Goal: Task Accomplishment & Management: Use online tool/utility

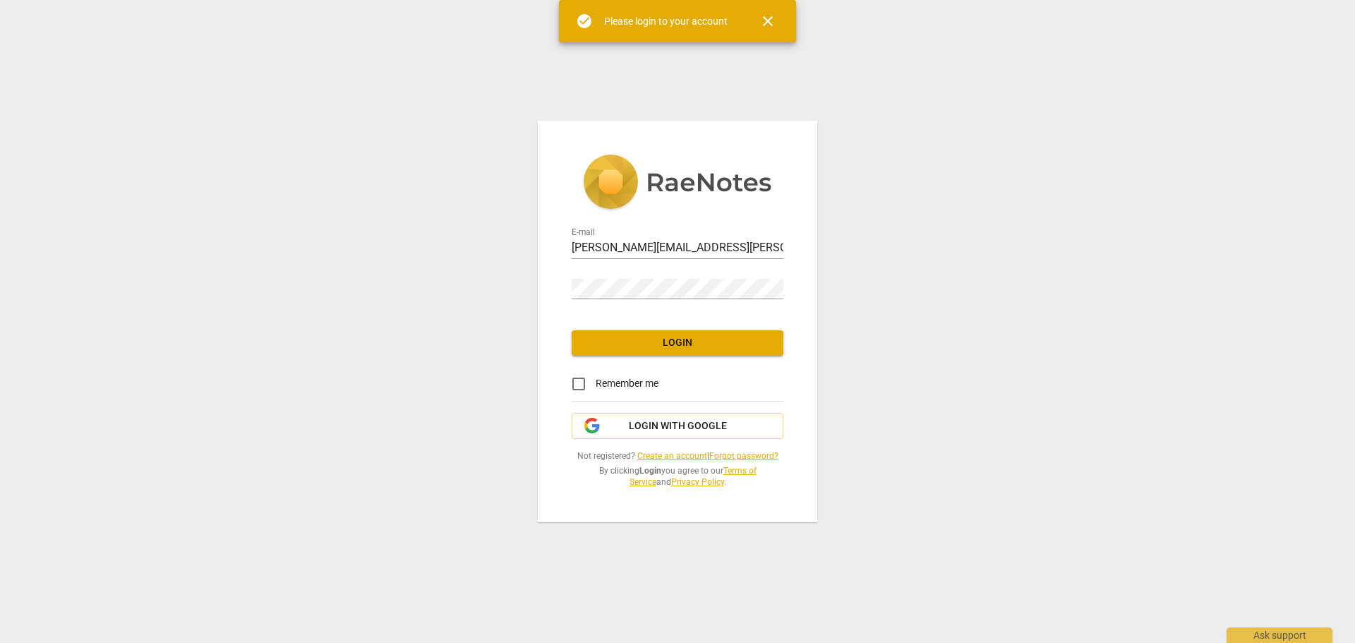
click at [598, 383] on span "Remember me" at bounding box center [626, 383] width 63 height 15
click at [595, 383] on input "Remember me" at bounding box center [579, 384] width 34 height 34
checkbox input "true"
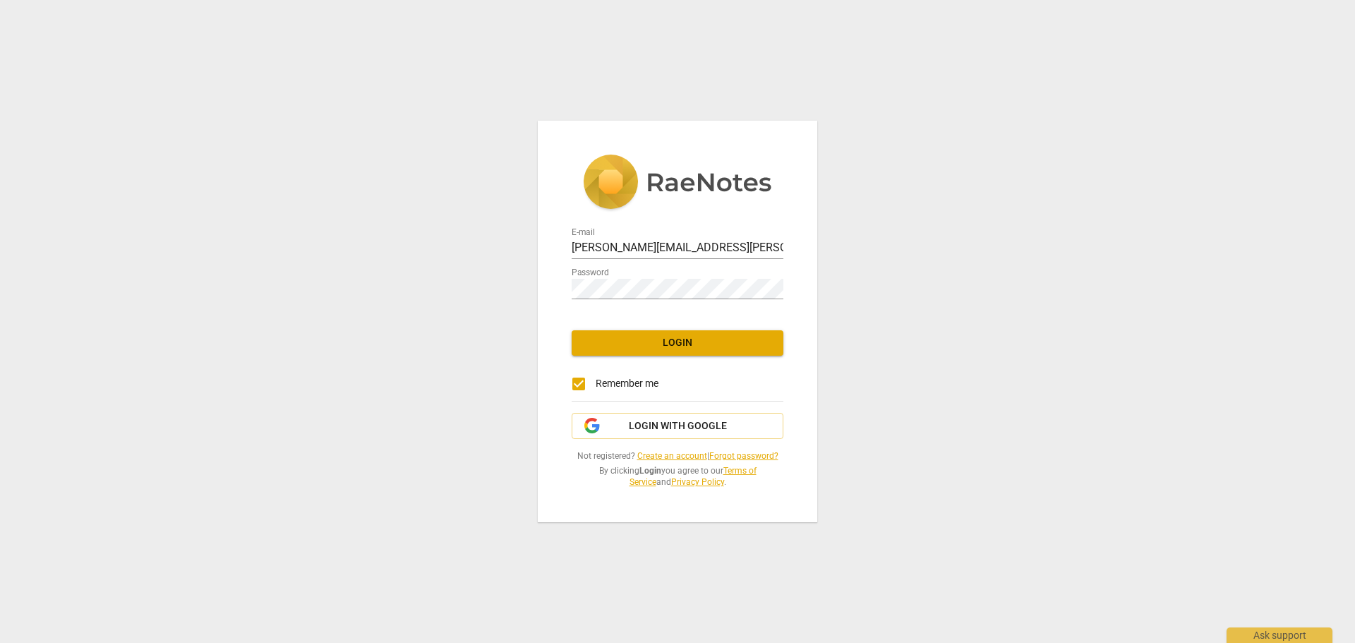
click at [665, 351] on button "Login" at bounding box center [677, 342] width 212 height 25
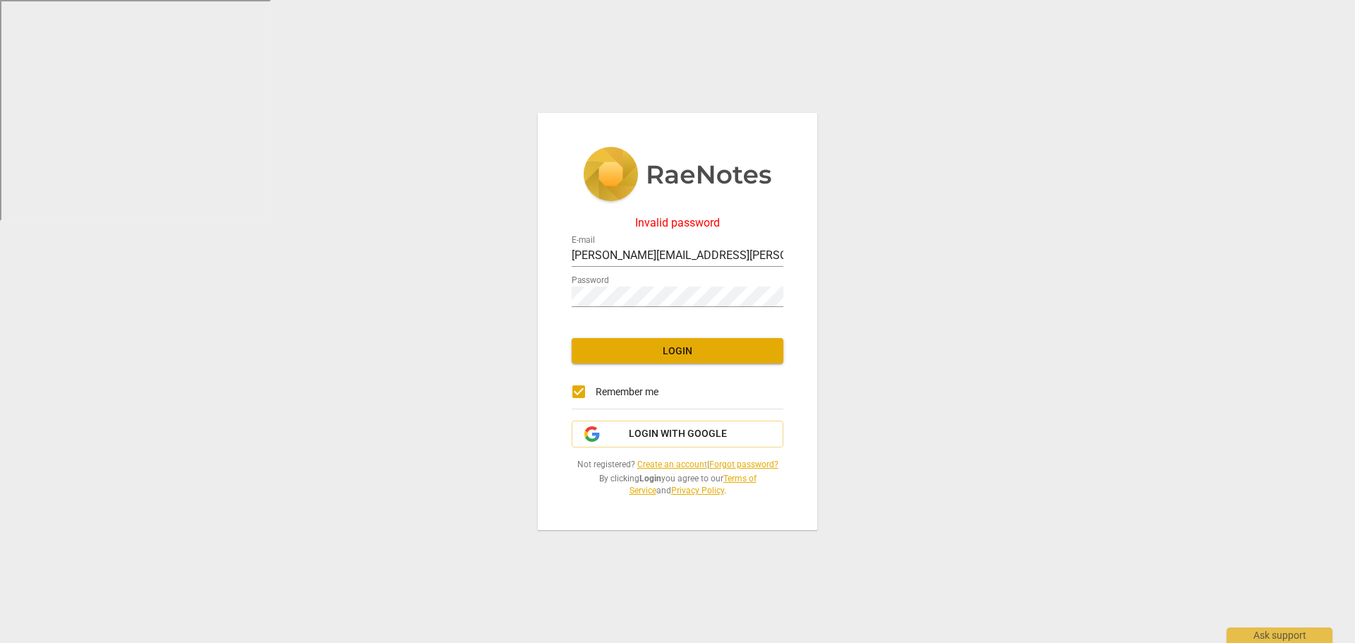
click at [738, 464] on link "Forgot password?" at bounding box center [743, 464] width 69 height 10
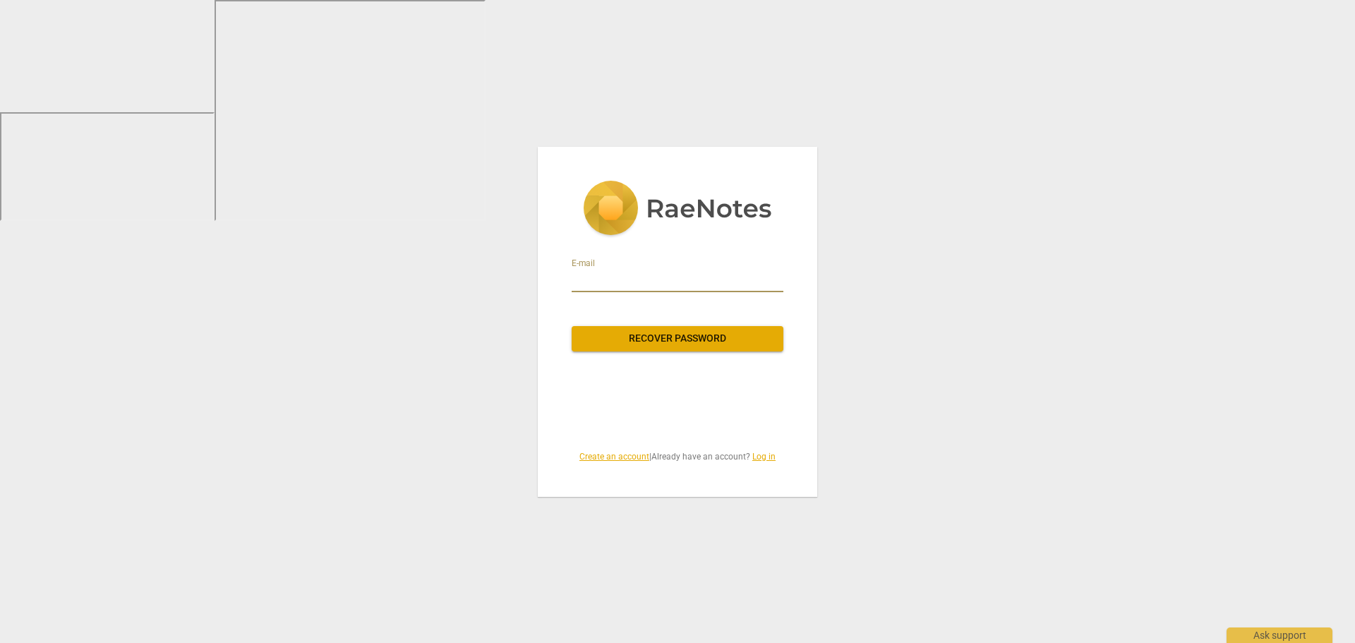
click at [588, 279] on input "email" at bounding box center [677, 281] width 212 height 23
paste input "[PERSON_NAME][EMAIL_ADDRESS][PERSON_NAME][DOMAIN_NAME]"
type input "[PERSON_NAME][EMAIL_ADDRESS][PERSON_NAME][DOMAIN_NAME]"
click at [636, 332] on span "Recover password" at bounding box center [677, 339] width 189 height 14
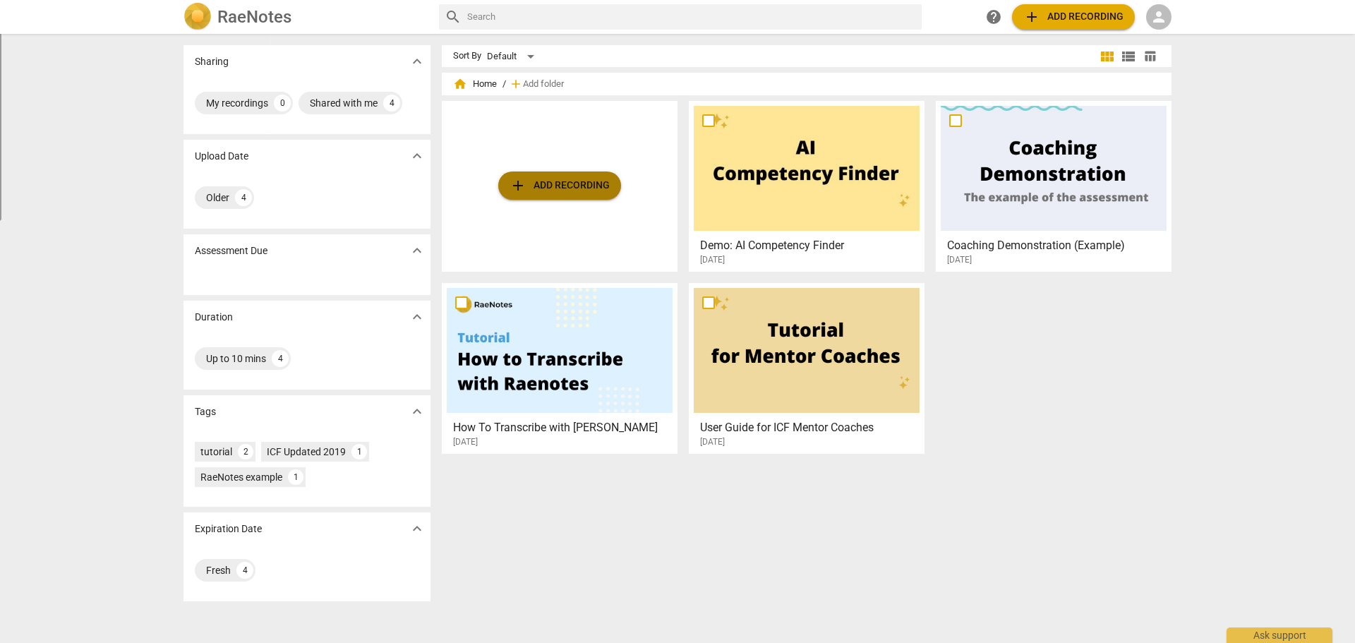
click at [567, 186] on span "add Add recording" at bounding box center [559, 185] width 100 height 17
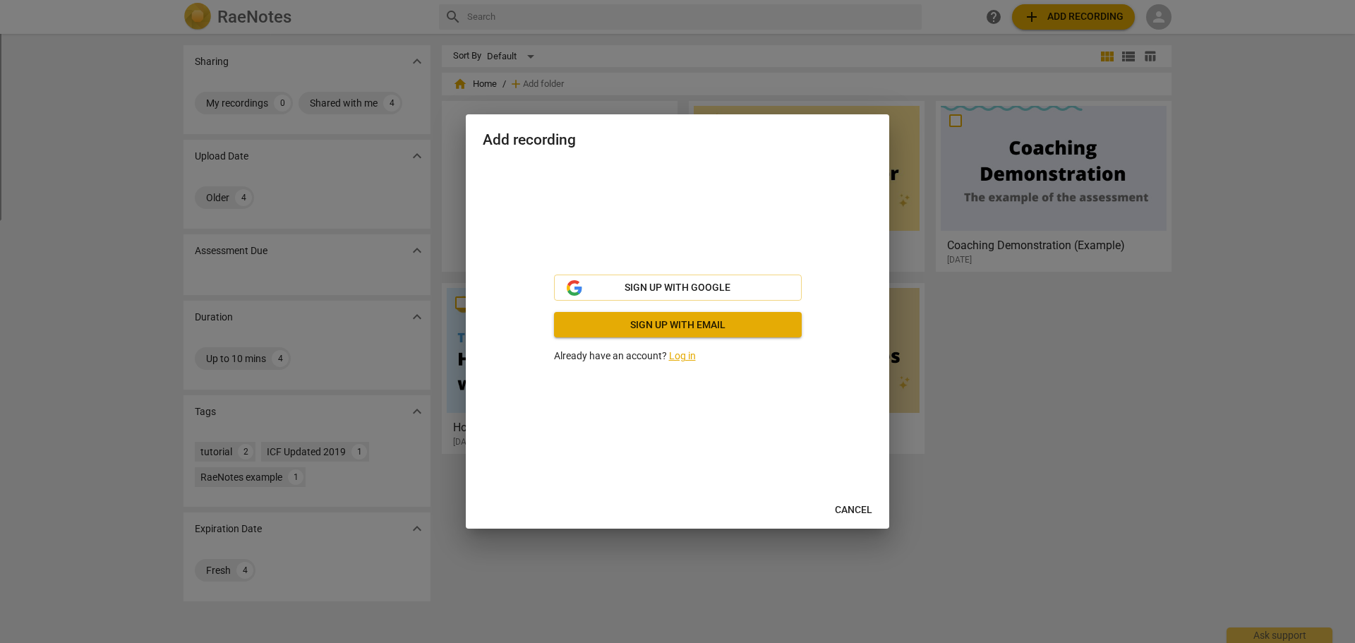
click at [679, 358] on link "Log in" at bounding box center [682, 355] width 27 height 11
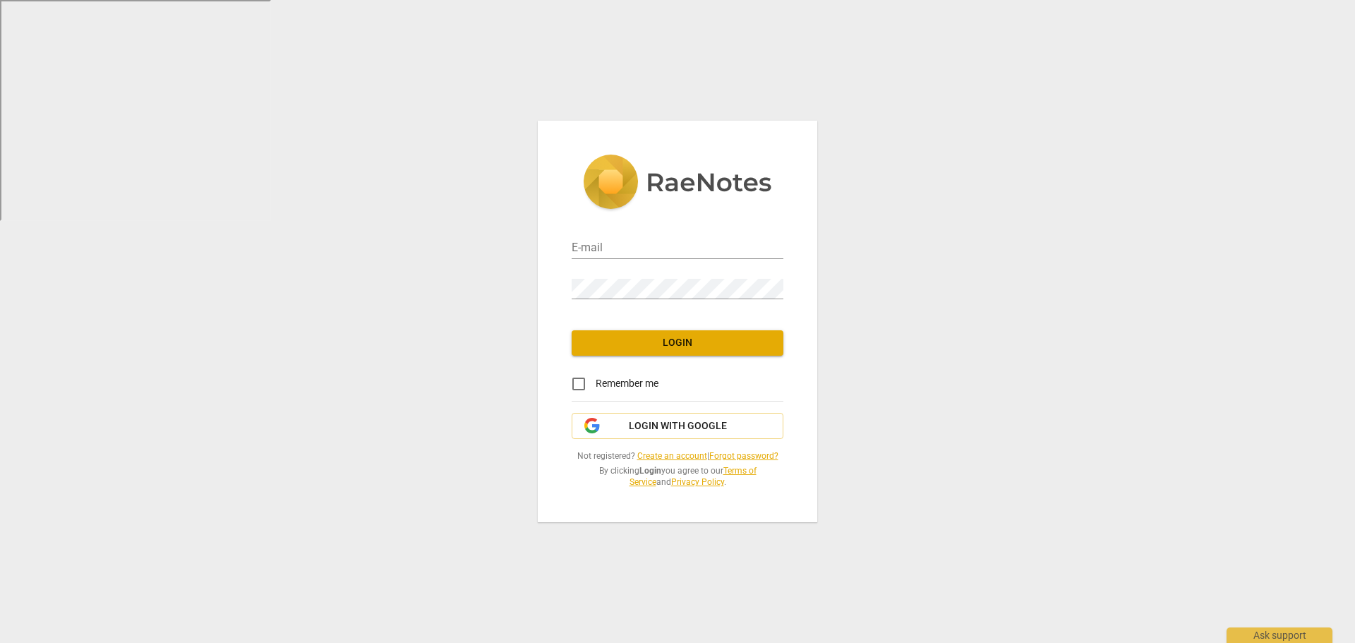
type input "[PERSON_NAME][EMAIL_ADDRESS][PERSON_NAME][DOMAIN_NAME]"
click at [535, 291] on div "E-mail jeff.fitzgerald@phasewon12.com Password Login Remember me Login with Goo…" at bounding box center [677, 321] width 1355 height 643
click at [578, 385] on input "Remember me" at bounding box center [579, 384] width 34 height 34
checkbox input "true"
click at [604, 349] on span "Login" at bounding box center [677, 343] width 189 height 14
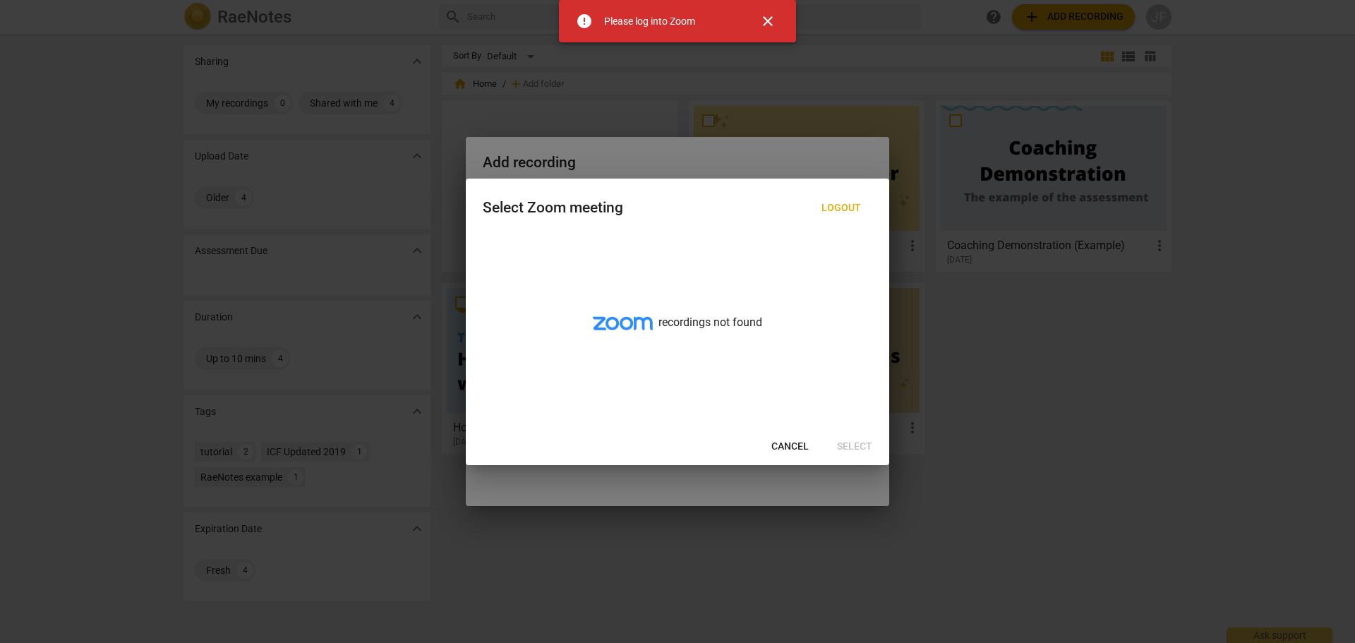
click at [777, 447] on span "Cancel" at bounding box center [789, 447] width 37 height 14
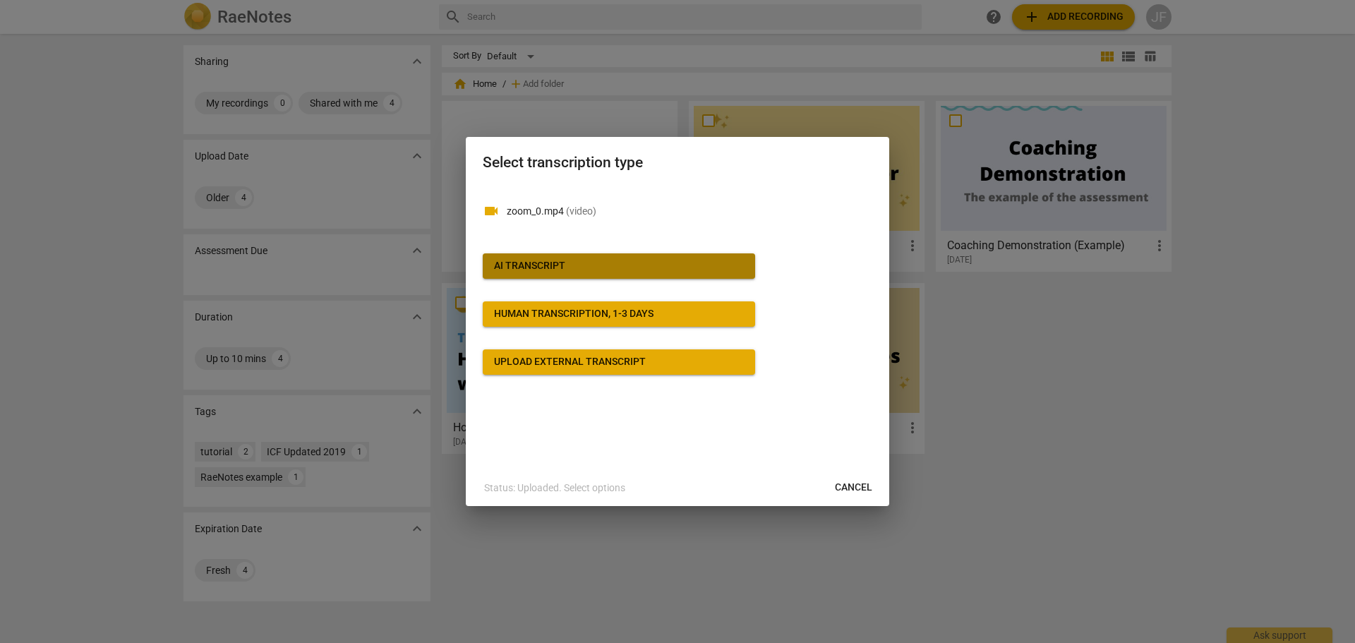
click at [631, 265] on span "AI Transcript" at bounding box center [619, 266] width 250 height 14
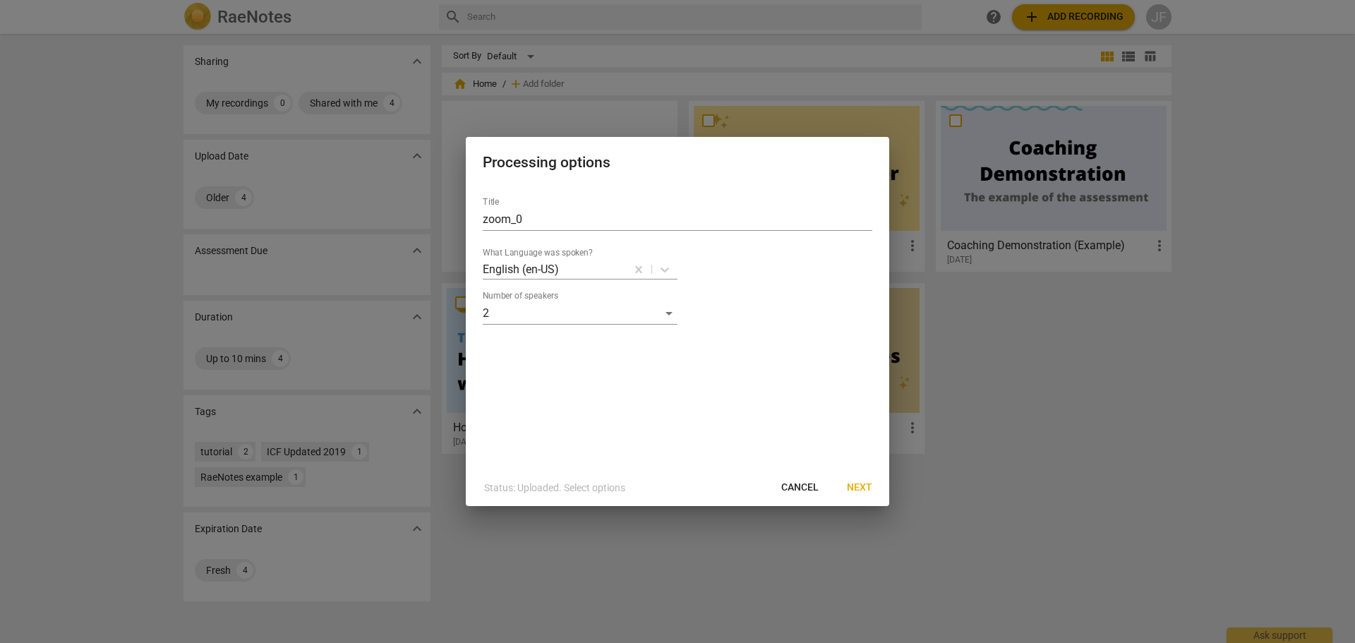
click at [858, 490] on span "Next" at bounding box center [859, 487] width 25 height 14
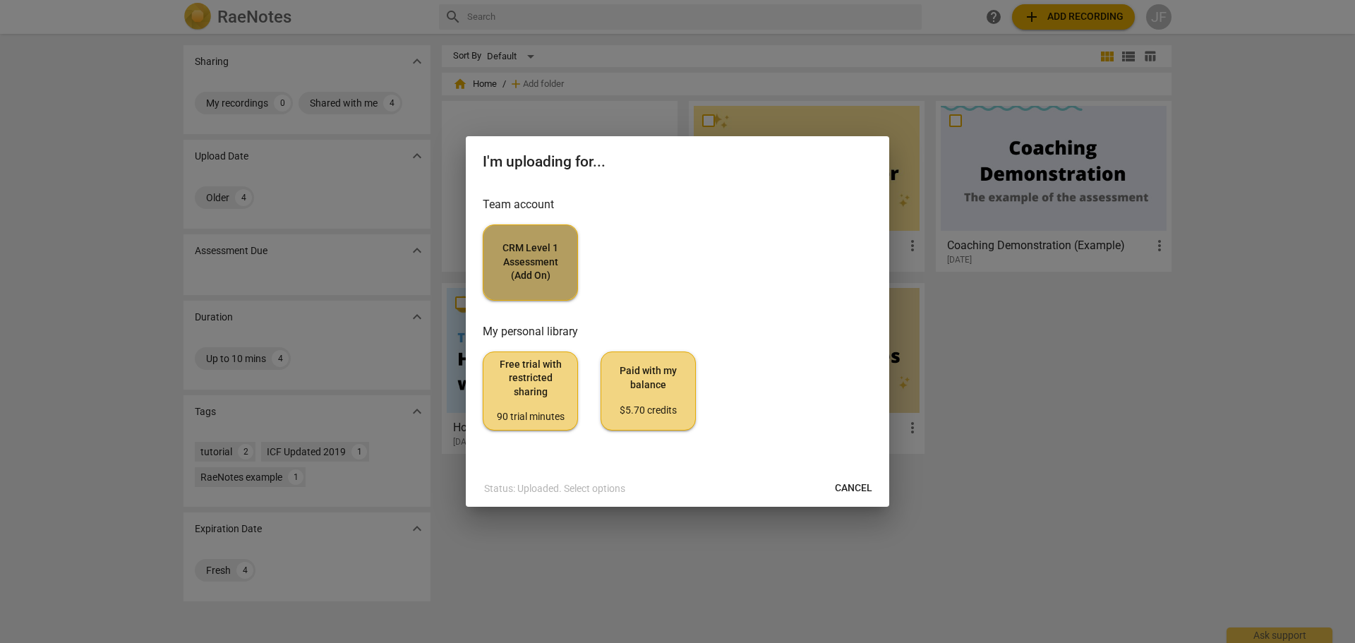
click at [550, 256] on span "CRM Level 1 Assessment (Add On)" at bounding box center [530, 262] width 71 height 42
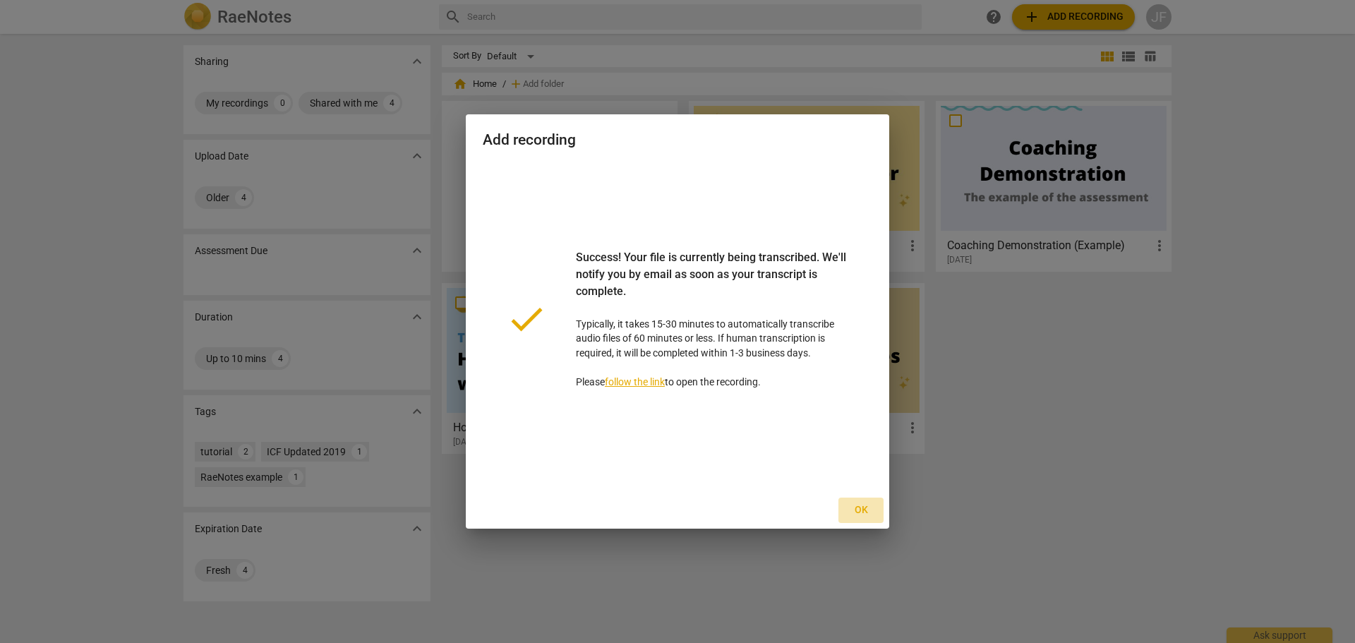
click at [854, 510] on span "Ok" at bounding box center [860, 510] width 23 height 14
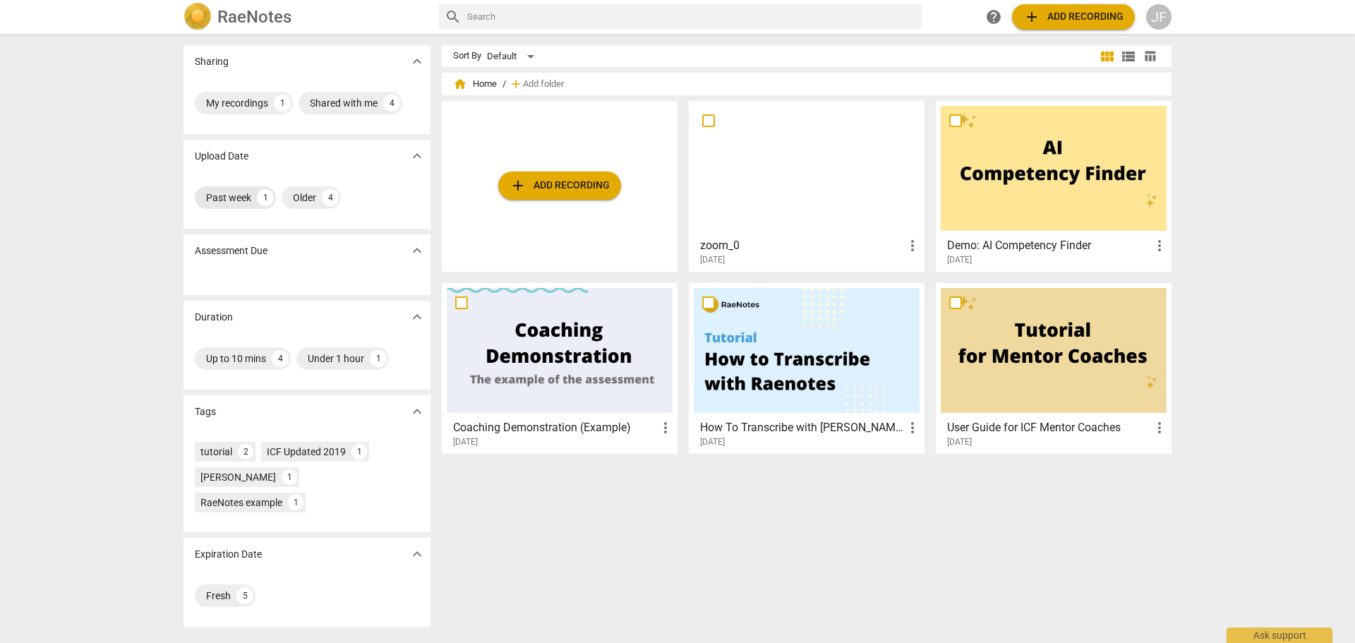
click at [223, 195] on div "Past week" at bounding box center [228, 197] width 45 height 14
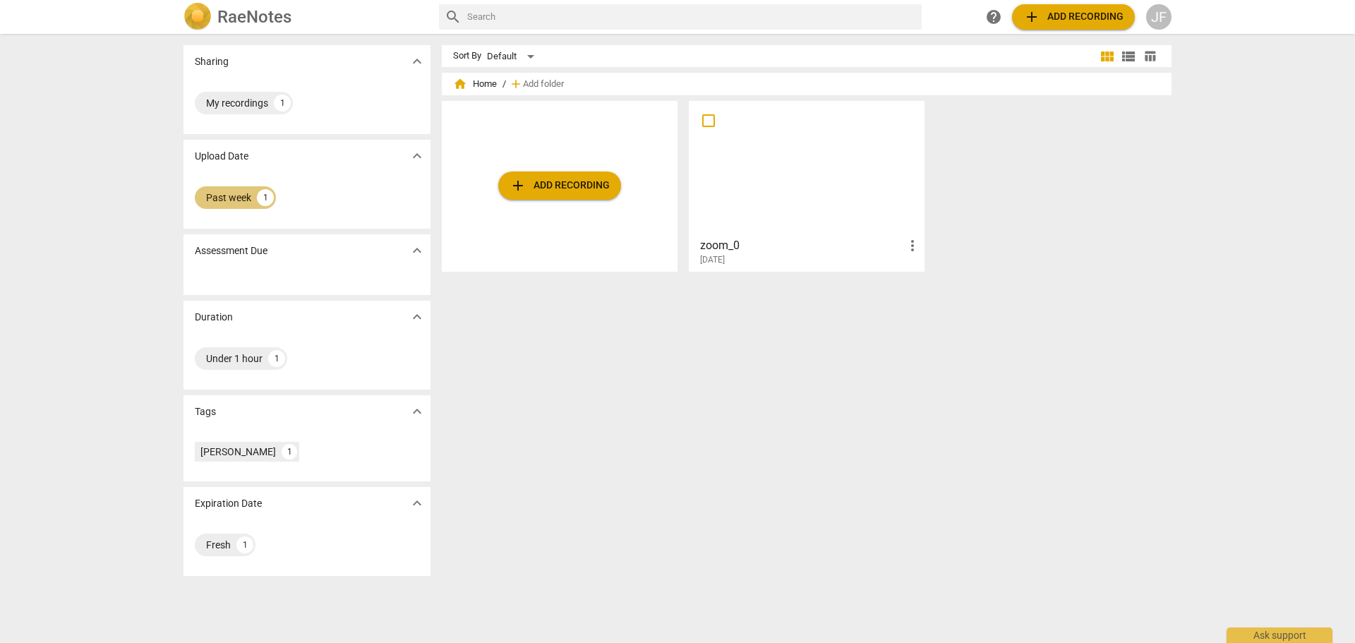
click at [248, 201] on div "Past week" at bounding box center [228, 197] width 45 height 14
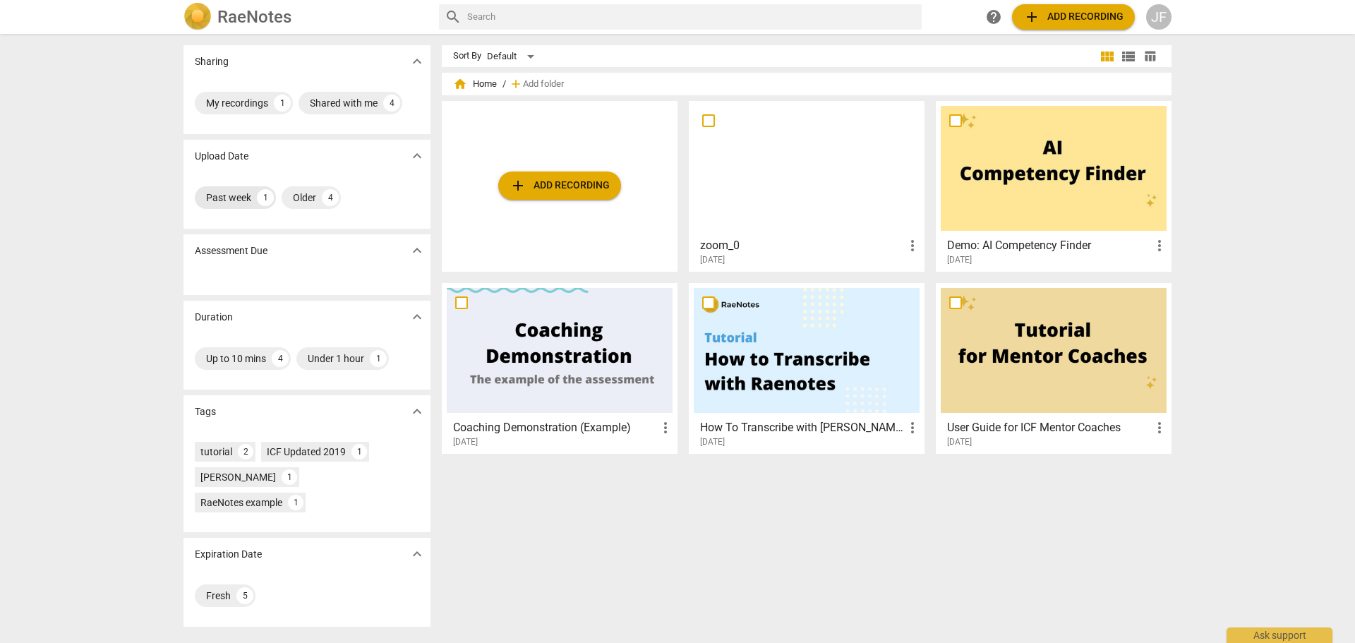
click at [262, 198] on div "1" at bounding box center [265, 197] width 17 height 17
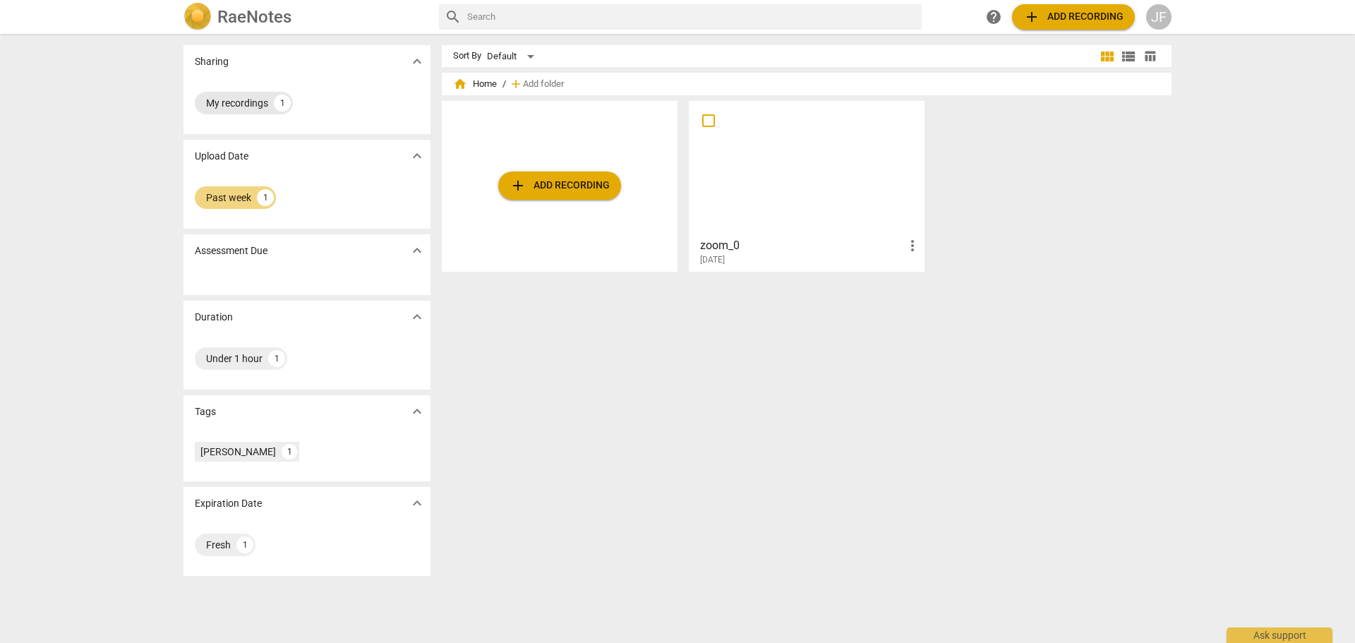
click at [246, 100] on div "My recordings" at bounding box center [237, 103] width 62 height 14
click at [265, 102] on div "My recordings" at bounding box center [237, 103] width 62 height 14
click at [1154, 20] on div "JF" at bounding box center [1158, 16] width 25 height 25
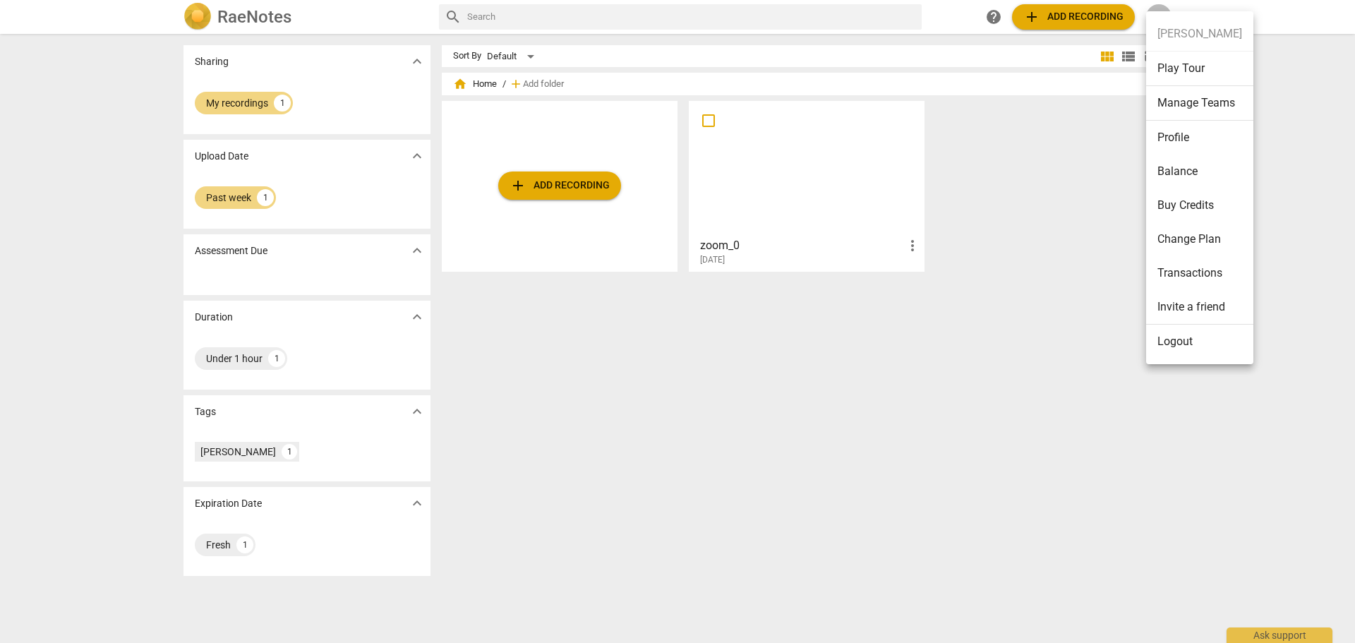
click at [1184, 171] on li "Balance" at bounding box center [1199, 172] width 107 height 34
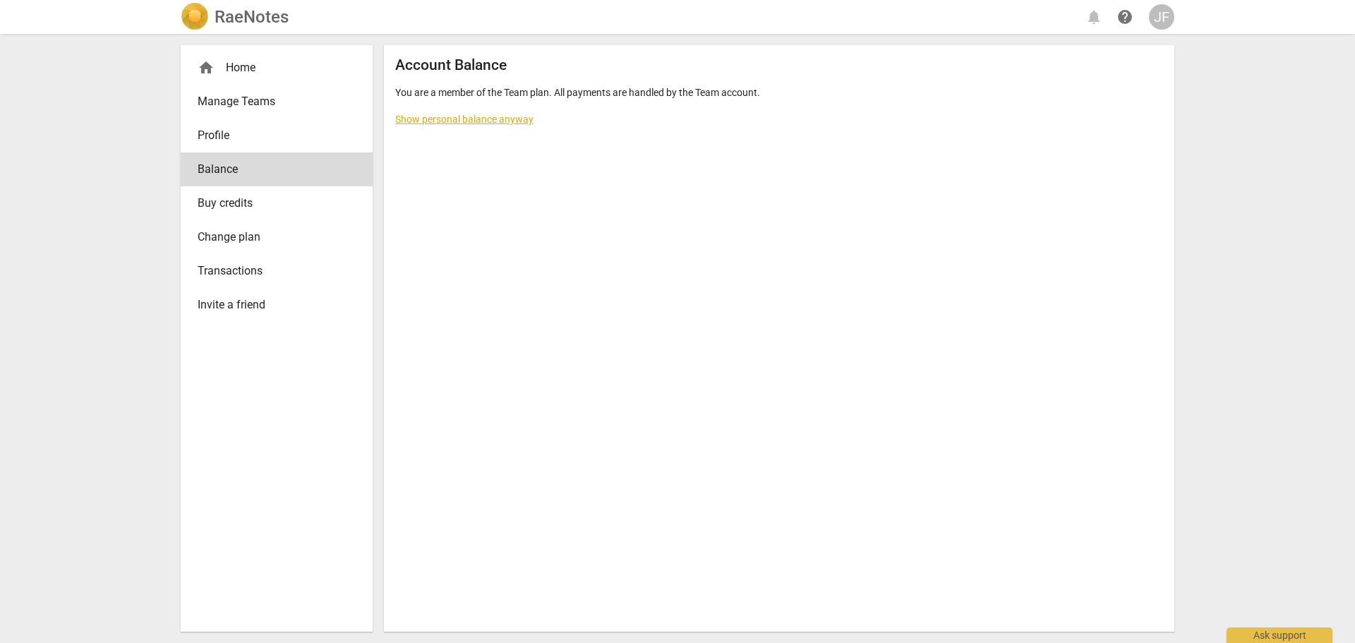
click at [441, 119] on link "Show personal balance anyway" at bounding box center [464, 119] width 138 height 11
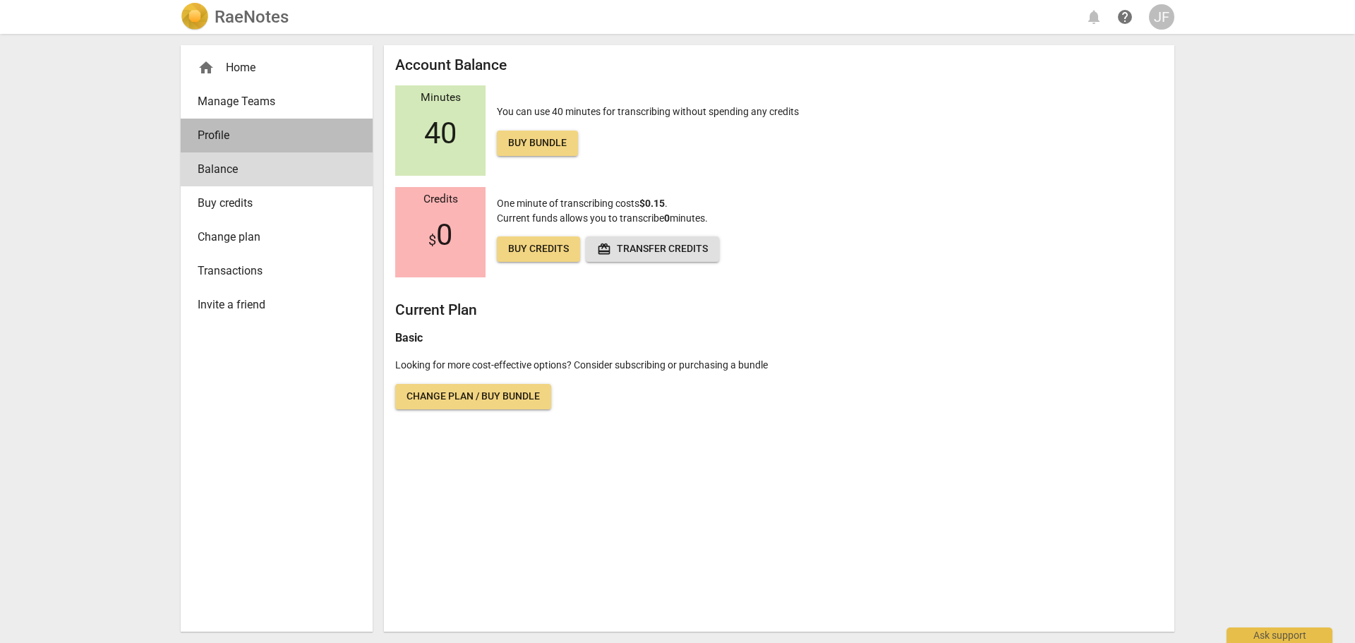
click at [216, 131] on span "Profile" at bounding box center [271, 135] width 147 height 17
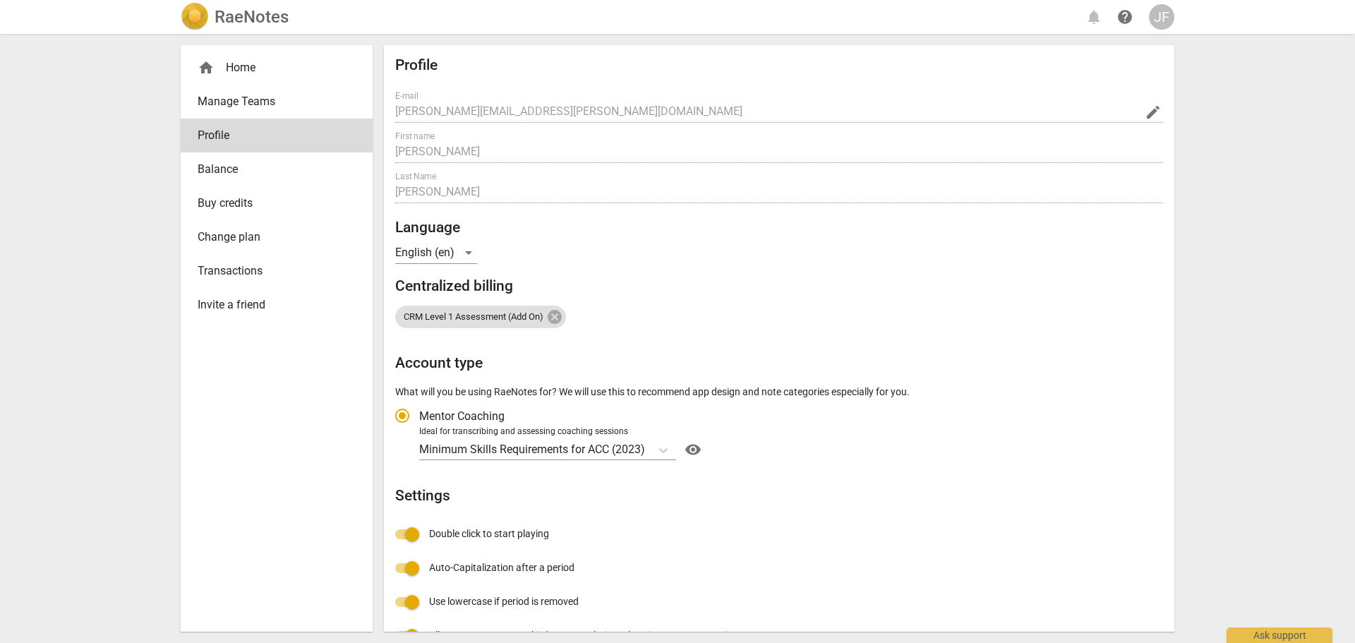
radio input "false"
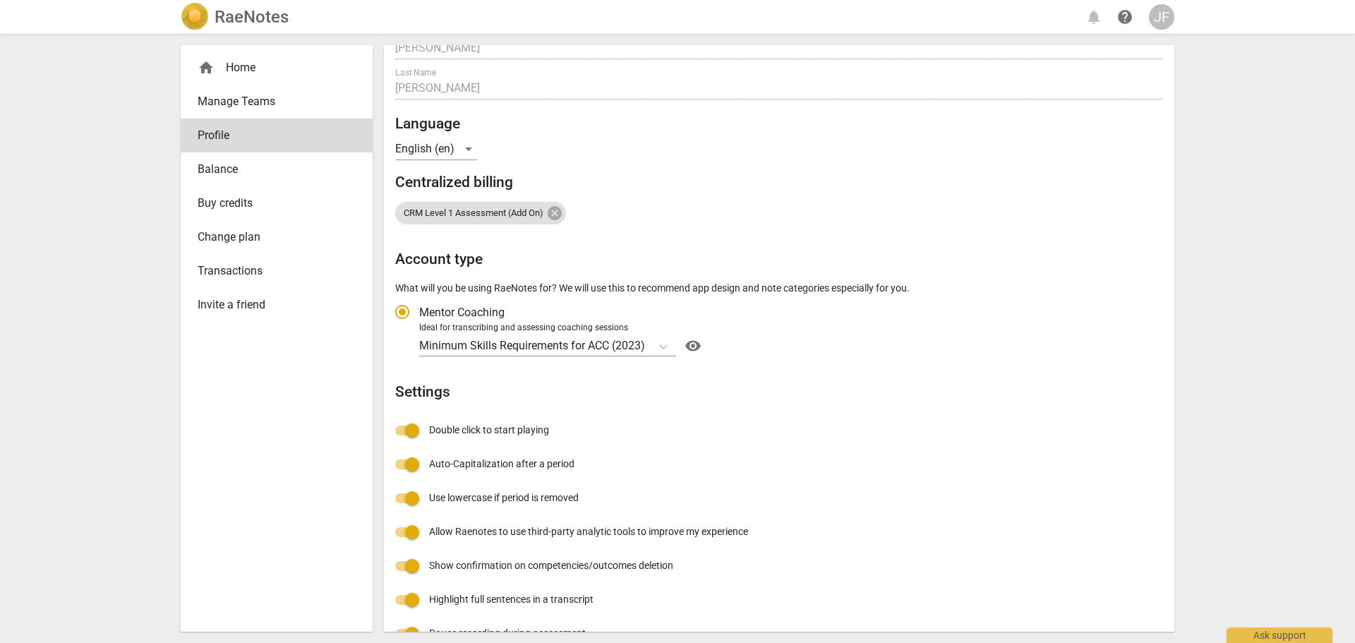
scroll to position [134, 0]
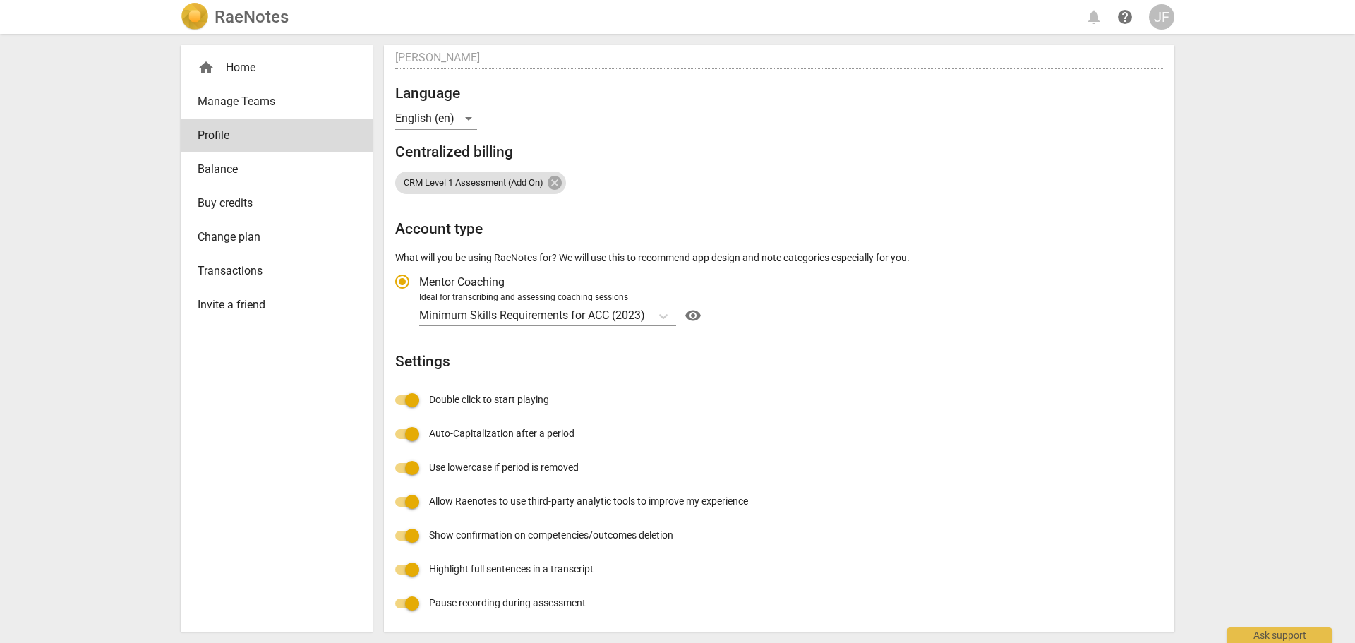
click at [222, 169] on span "Balance" at bounding box center [271, 169] width 147 height 17
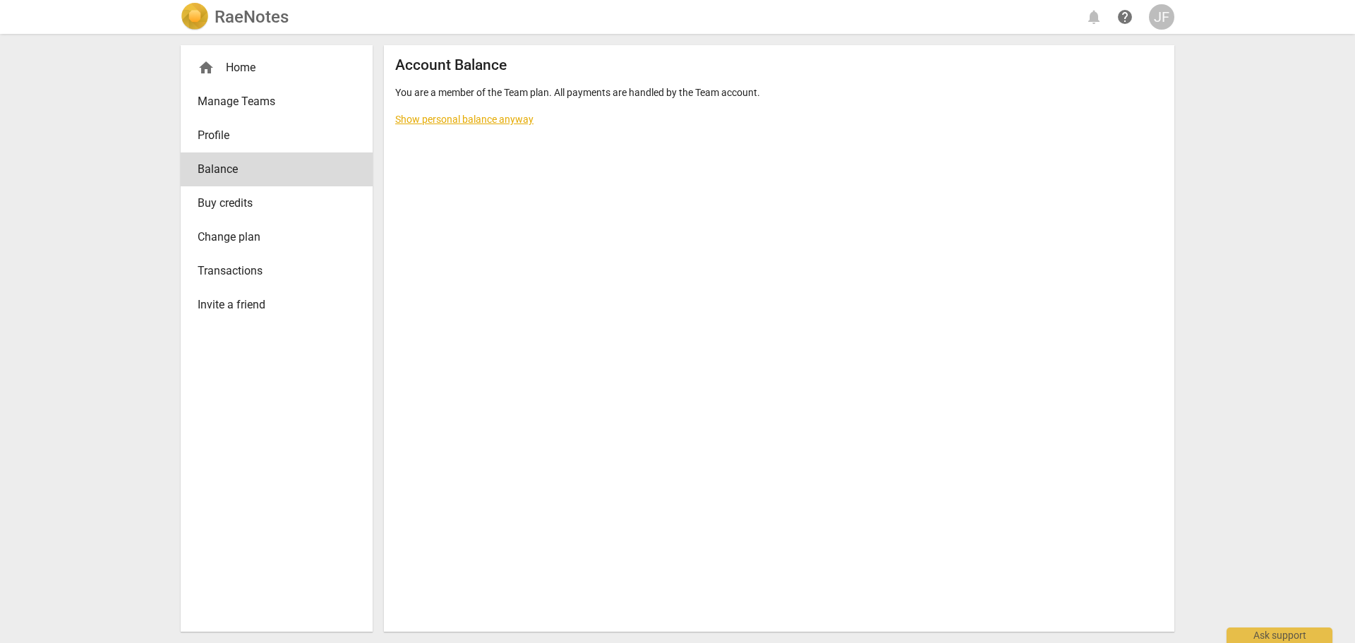
click at [230, 265] on span "Transactions" at bounding box center [271, 270] width 147 height 17
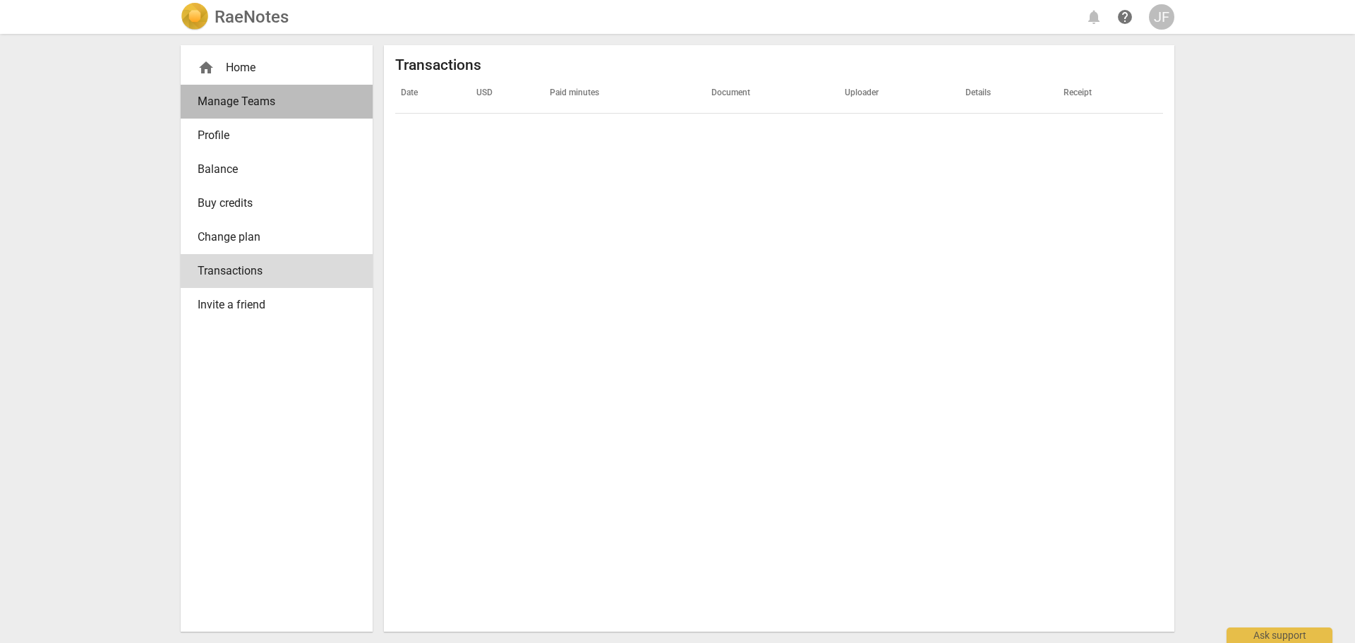
click at [223, 99] on span "Manage Teams" at bounding box center [271, 101] width 147 height 17
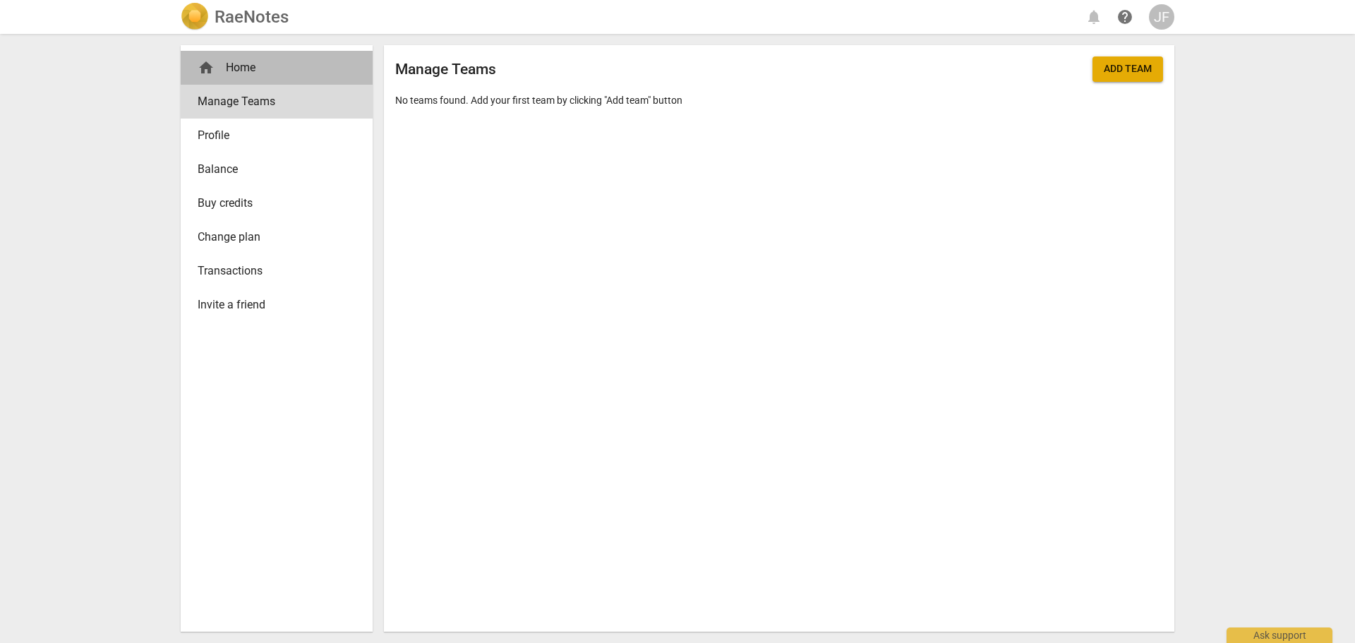
click at [232, 65] on div "home Home" at bounding box center [271, 67] width 147 height 17
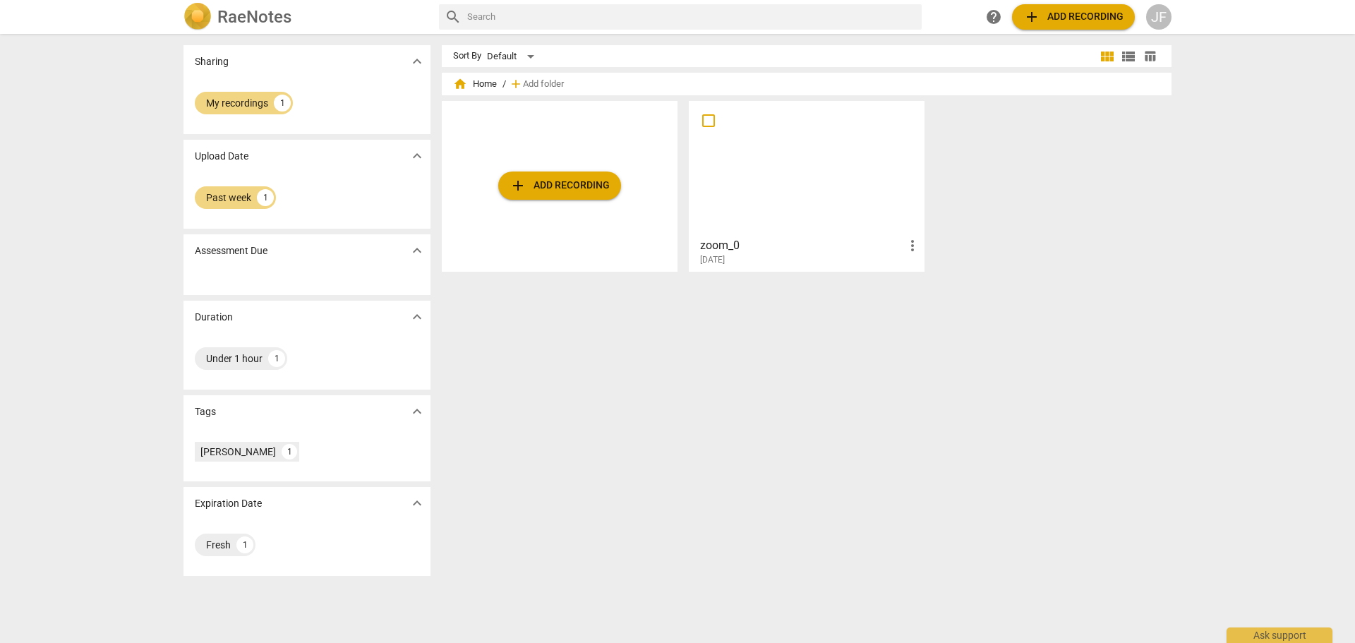
click at [1172, 19] on div "RaeNotes search help add Add recording JF" at bounding box center [677, 17] width 1010 height 28
click at [1165, 19] on div "JF" at bounding box center [1158, 16] width 25 height 25
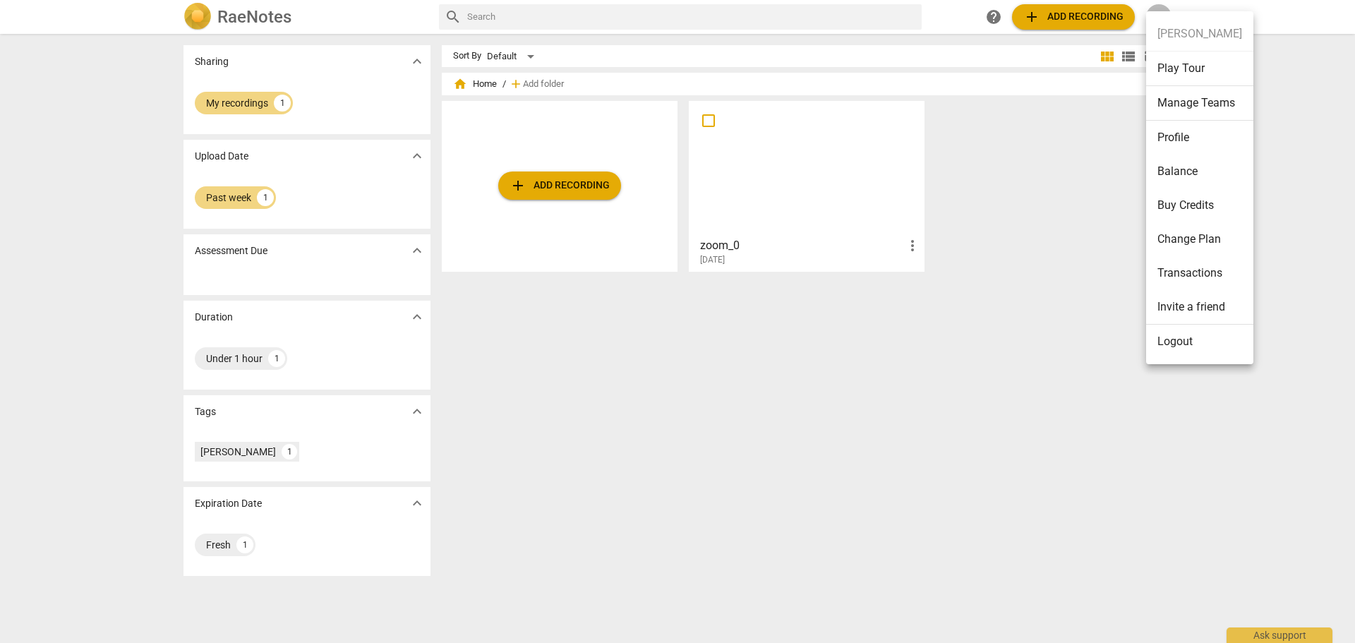
click at [476, 83] on div at bounding box center [677, 321] width 1355 height 643
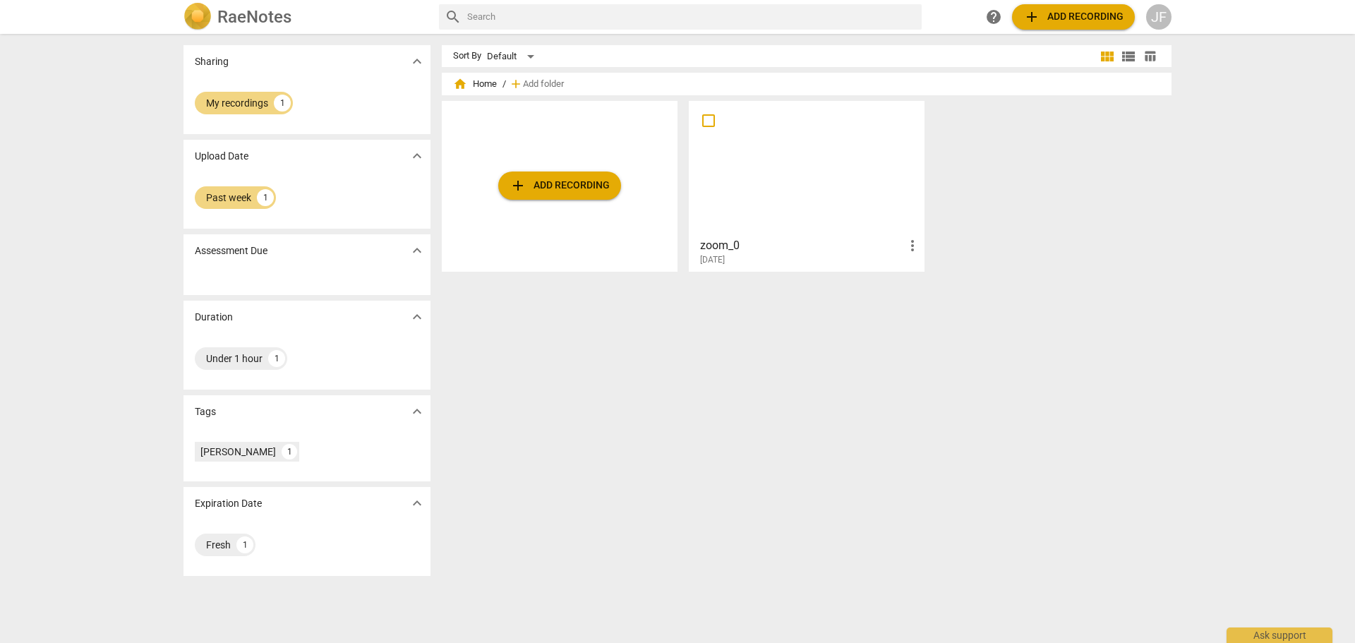
click at [465, 83] on span "home Home" at bounding box center [475, 84] width 44 height 14
click at [472, 81] on span "home Home" at bounding box center [475, 84] width 44 height 14
click at [235, 99] on div "My recordings" at bounding box center [237, 103] width 62 height 14
click at [718, 251] on h3 "zoom_0" at bounding box center [802, 245] width 204 height 17
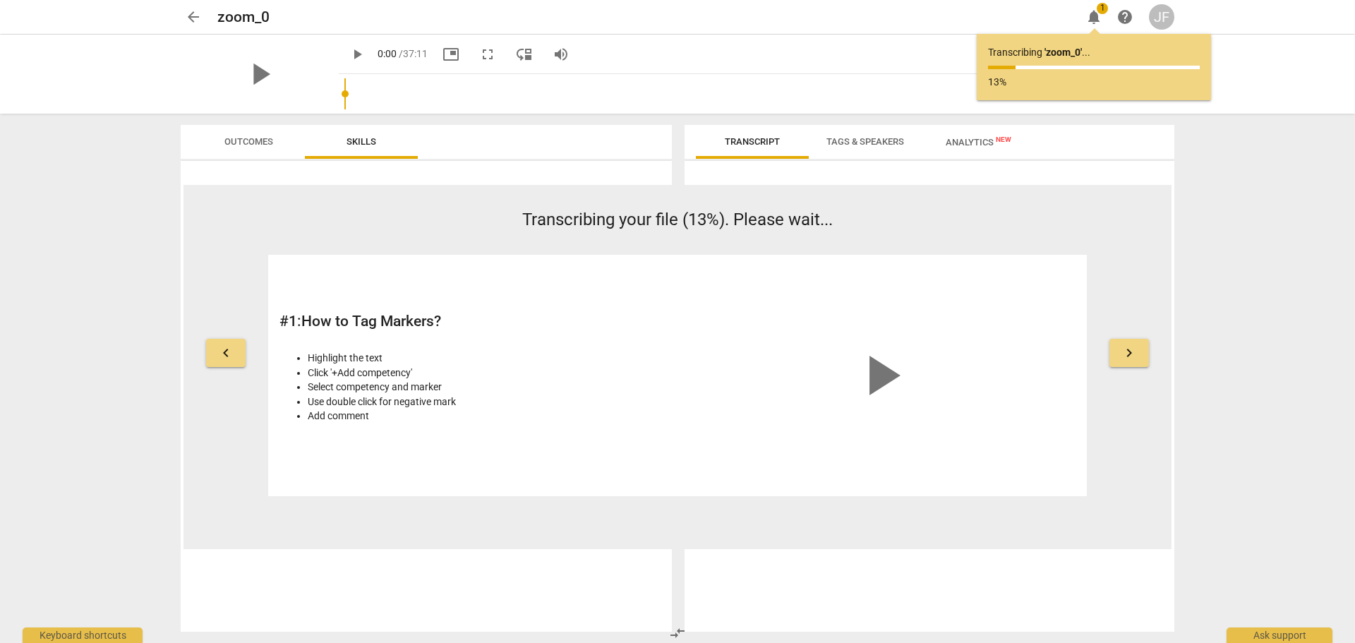
click at [253, 144] on span "Outcomes" at bounding box center [248, 141] width 49 height 11
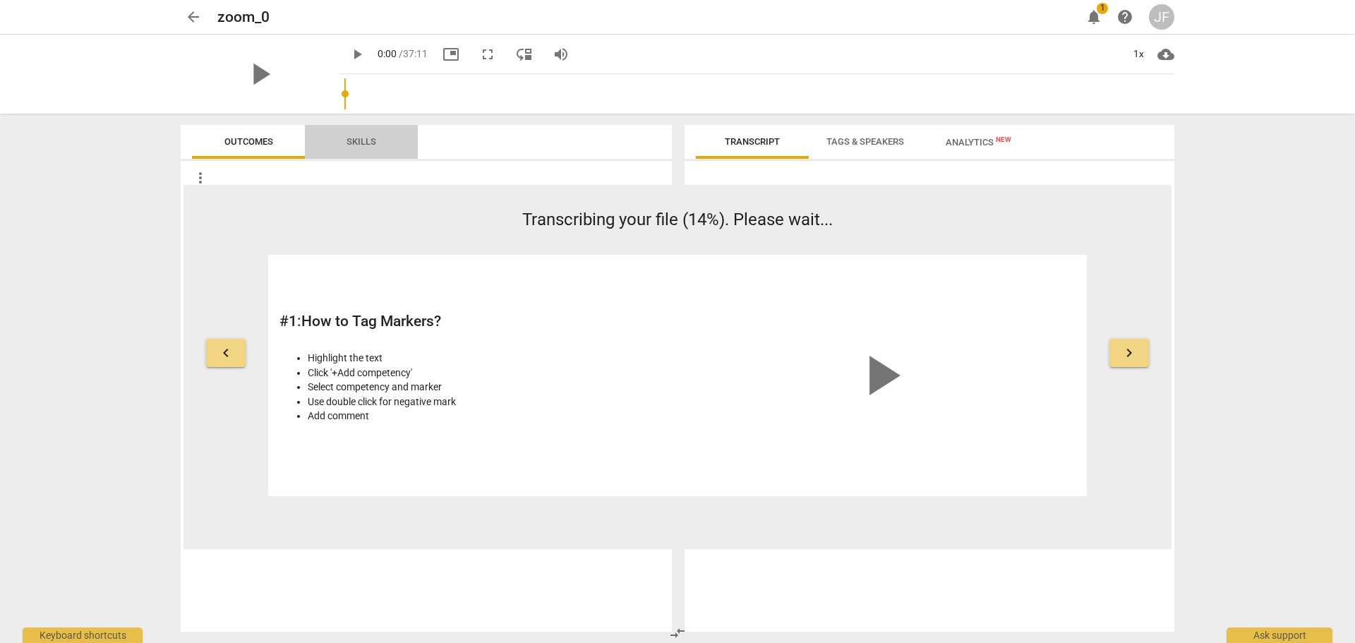
click at [349, 143] on span "Skills" at bounding box center [361, 141] width 30 height 11
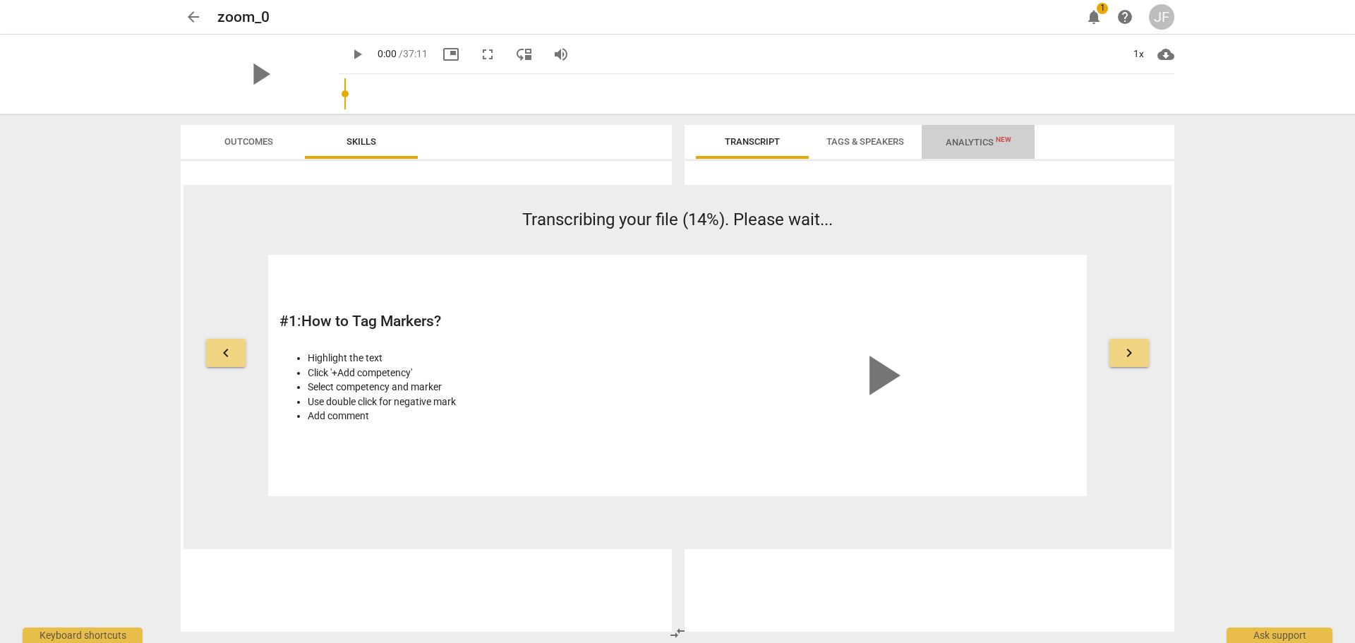
click at [981, 138] on span "Analytics New" at bounding box center [978, 142] width 66 height 11
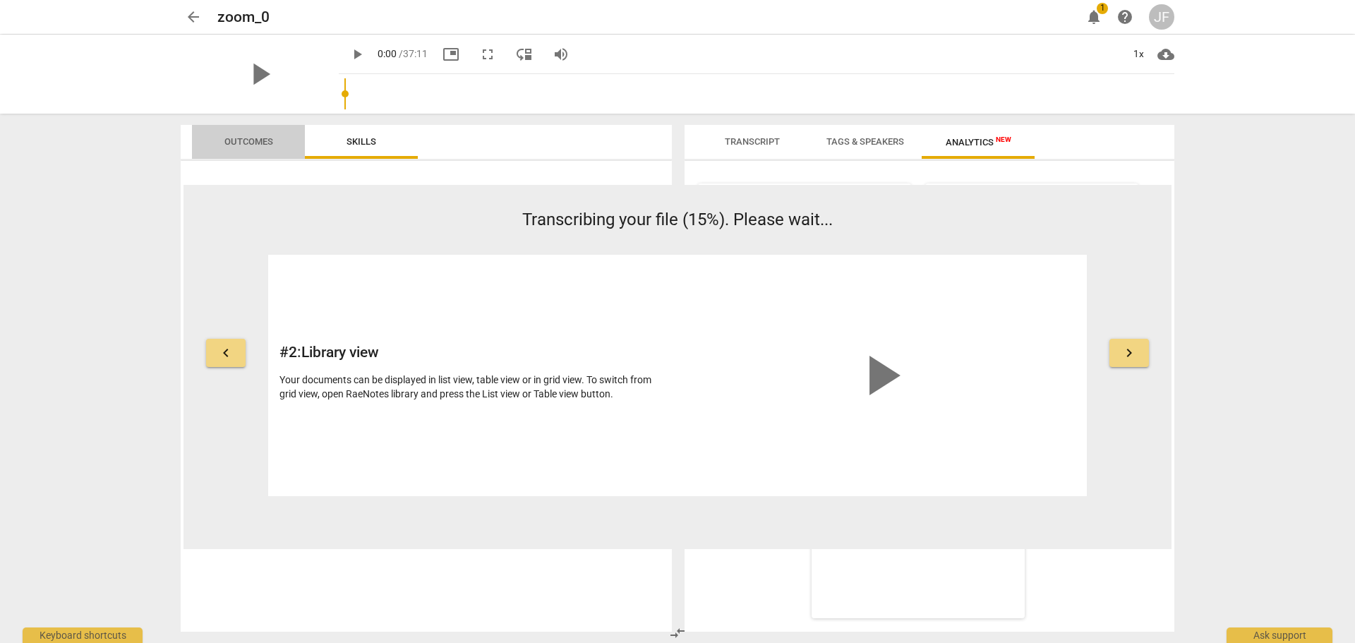
click at [247, 144] on span "Outcomes" at bounding box center [248, 141] width 49 height 11
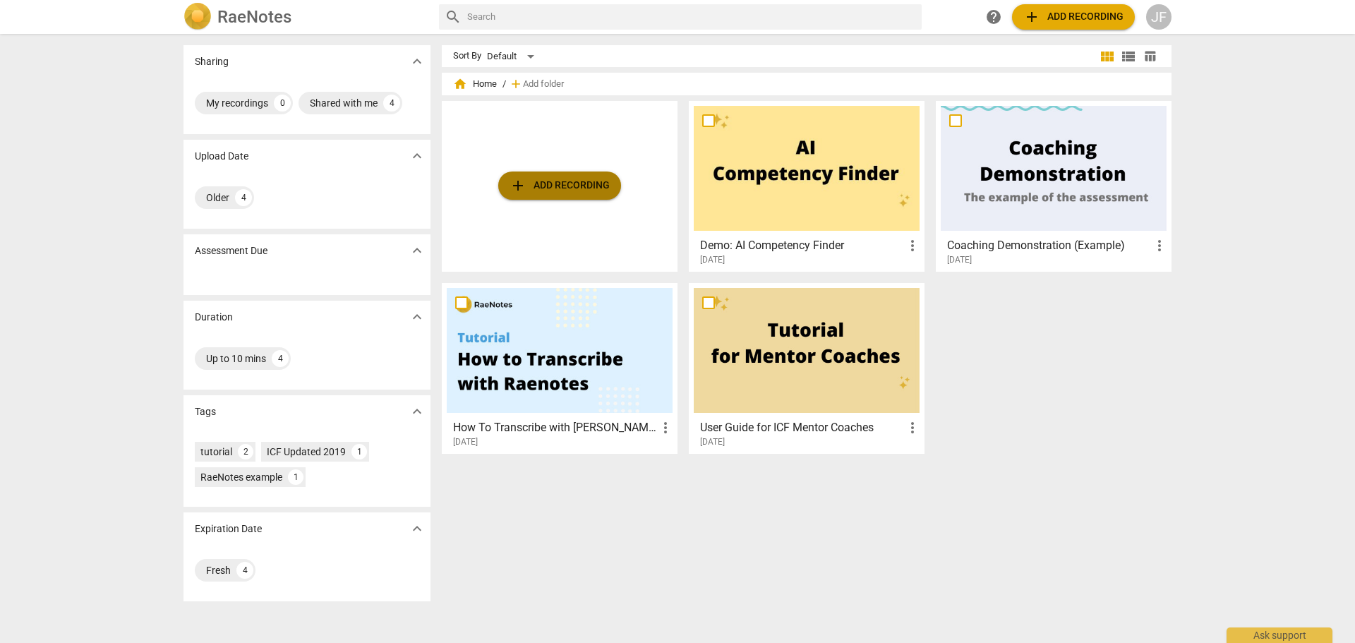
click at [553, 191] on span "add Add recording" at bounding box center [559, 185] width 100 height 17
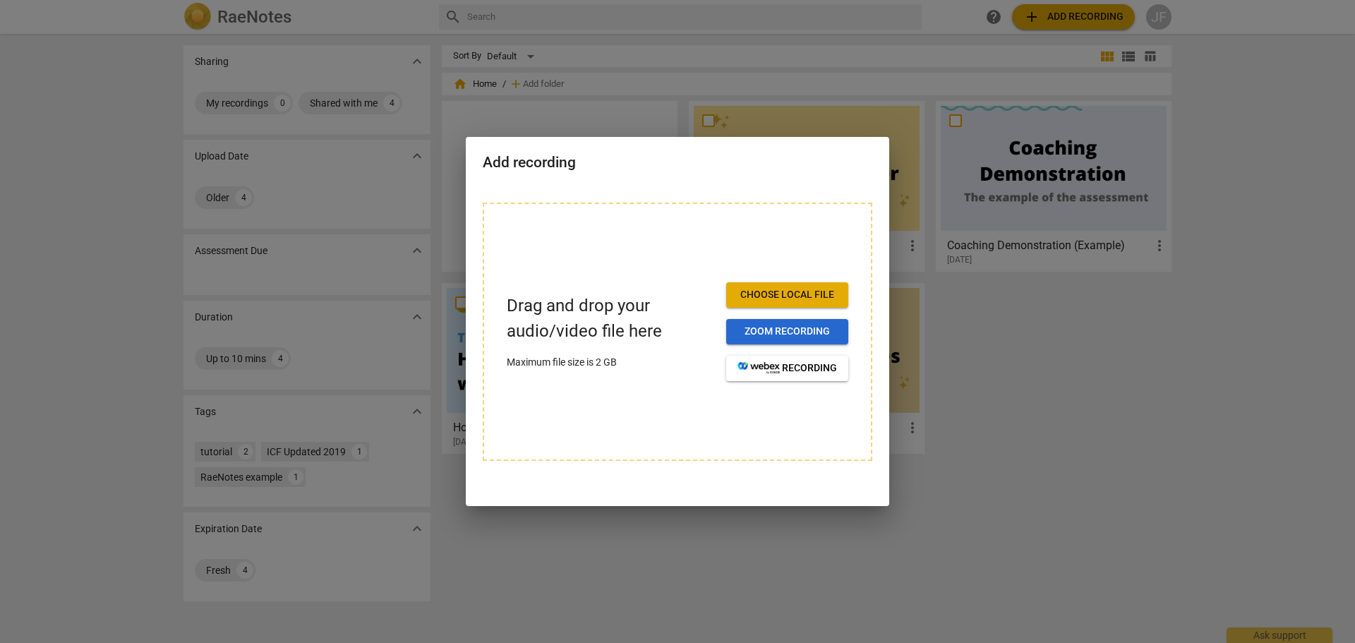
click at [776, 325] on span "Zoom recording" at bounding box center [786, 332] width 99 height 14
